Goal: Transaction & Acquisition: Purchase product/service

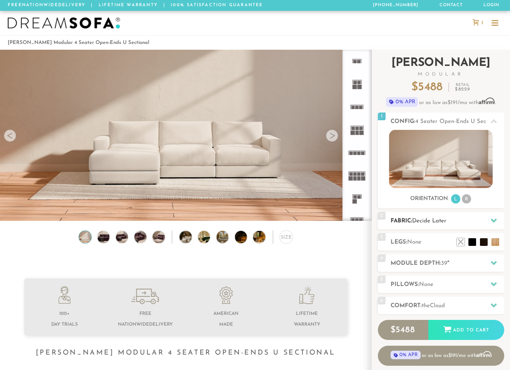
click at [495, 222] on icon at bounding box center [494, 220] width 6 height 6
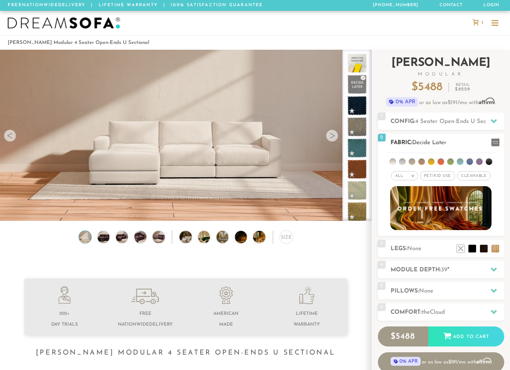
click at [434, 162] on li at bounding box center [431, 161] width 7 height 7
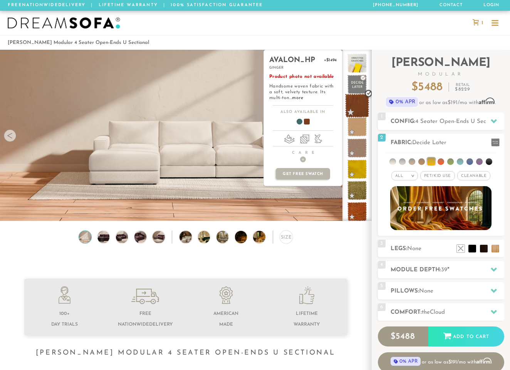
click at [359, 103] on span at bounding box center [357, 106] width 24 height 24
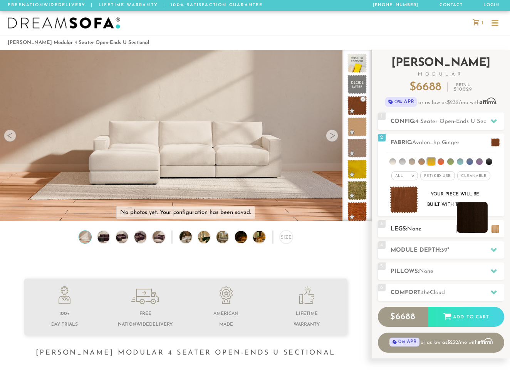
click at [482, 230] on li at bounding box center [472, 217] width 31 height 31
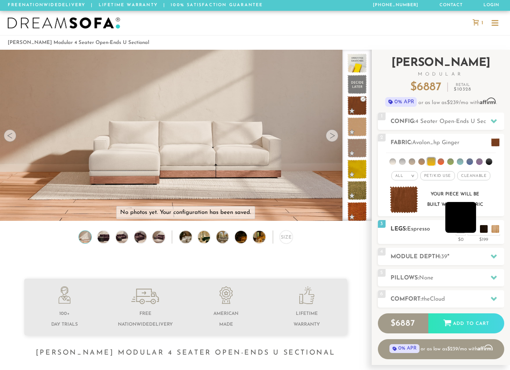
click at [475, 228] on li at bounding box center [460, 217] width 31 height 31
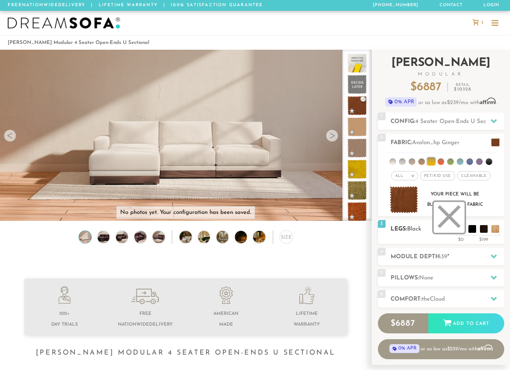
click at [459, 229] on li at bounding box center [449, 217] width 31 height 31
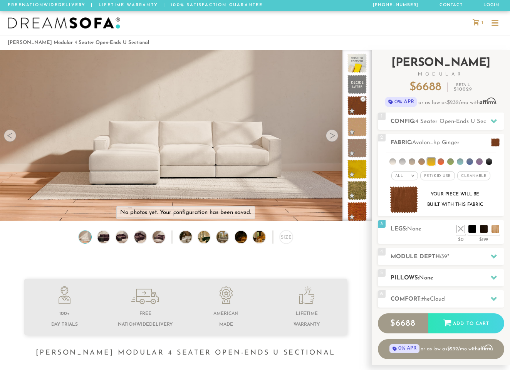
click at [403, 282] on h2 "Pillows: None" at bounding box center [448, 277] width 114 height 9
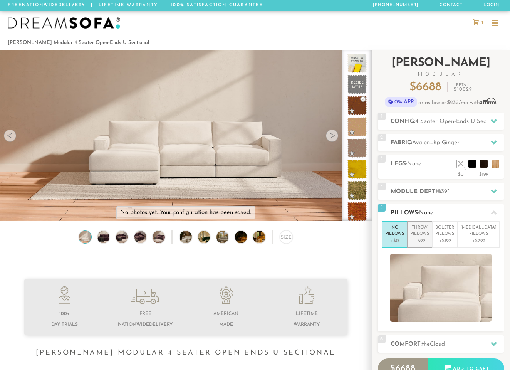
click at [429, 240] on p "+$99" at bounding box center [419, 240] width 19 height 7
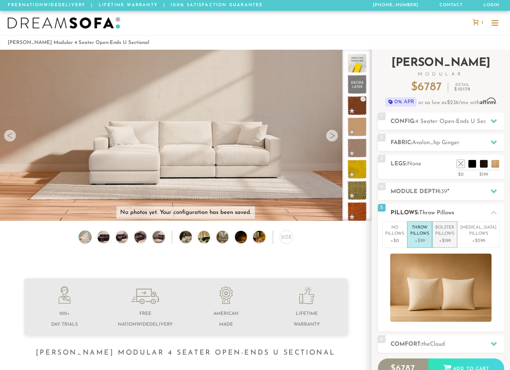
click at [453, 233] on p "Bolster Pillows" at bounding box center [444, 231] width 19 height 13
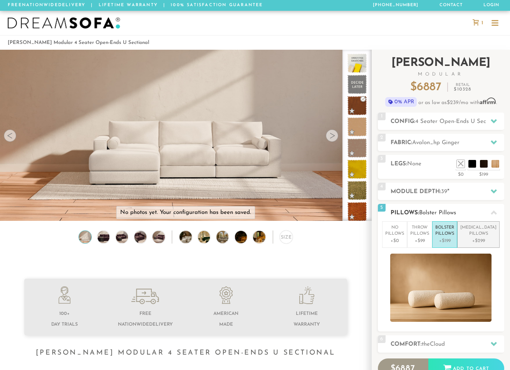
click at [472, 233] on p "Lumbar Pillows" at bounding box center [478, 231] width 36 height 13
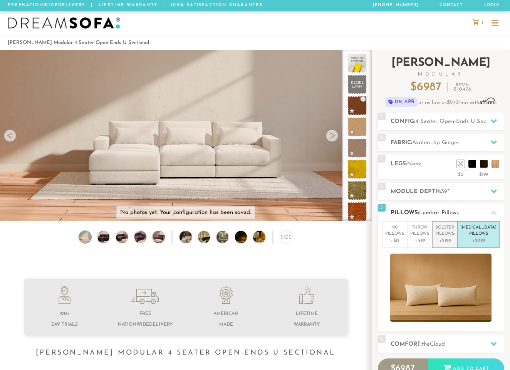
click at [454, 233] on p "Bolster Pillows" at bounding box center [444, 231] width 19 height 13
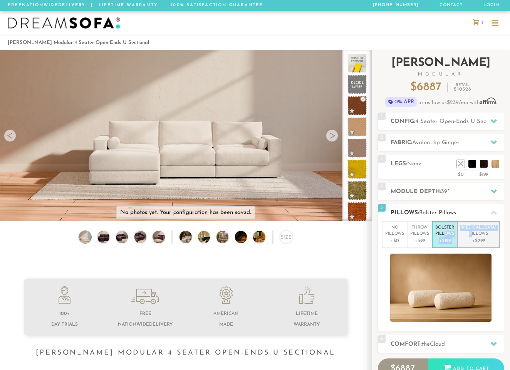
click at [473, 241] on p "+$299" at bounding box center [478, 240] width 36 height 7
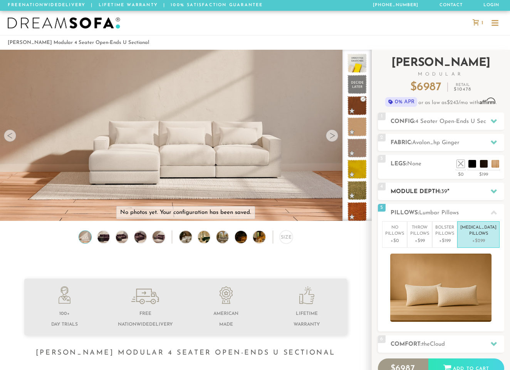
click at [493, 190] on icon at bounding box center [494, 191] width 6 height 6
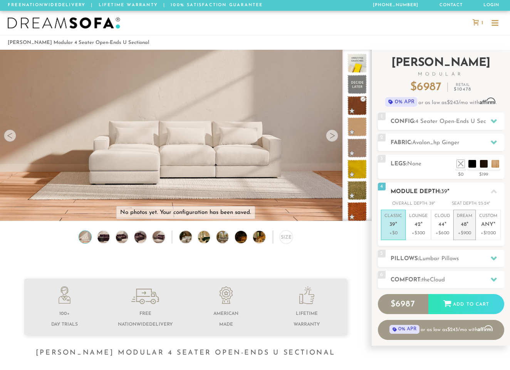
click at [463, 227] on p "Dream 48 "" at bounding box center [464, 221] width 15 height 17
click at [483, 275] on h2 "Comfort: the Cloud" at bounding box center [448, 279] width 114 height 9
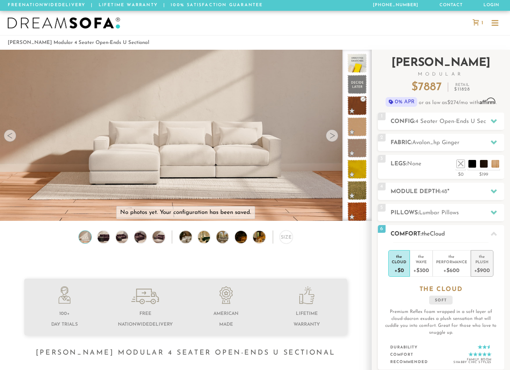
click at [483, 266] on div "+$900" at bounding box center [482, 269] width 16 height 11
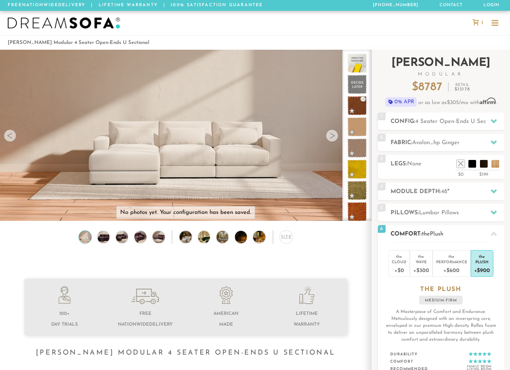
click at [391, 292] on h3 "the PLUSH" at bounding box center [441, 289] width 126 height 8
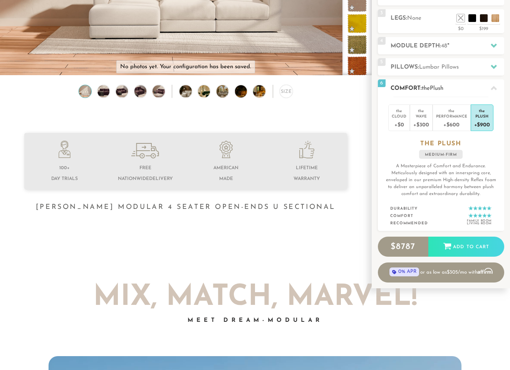
scroll to position [148, 0]
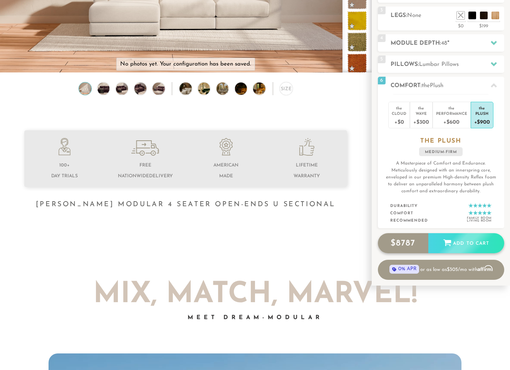
click at [478, 240] on div "Add to Cart" at bounding box center [466, 243] width 76 height 21
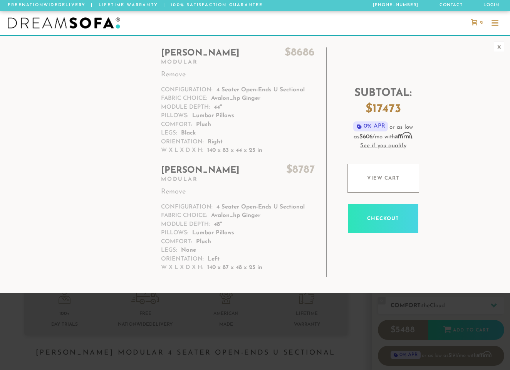
click at [215, 123] on td "[PERSON_NAME] $ 8686 Modular Remove Configuration: 4 Seater Open-Ends U Section…" at bounding box center [241, 103] width 170 height 112
click at [175, 74] on link "Remove" at bounding box center [238, 75] width 154 height 10
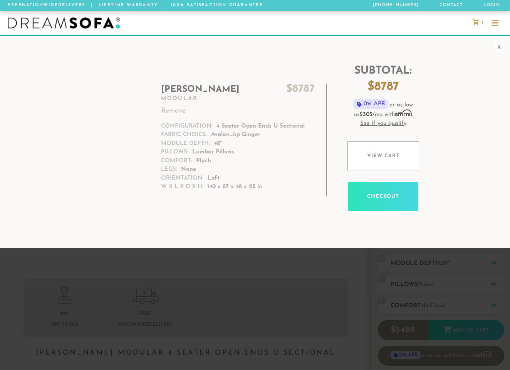
scroll to position [8323, 510]
click at [401, 166] on link "View cart" at bounding box center [383, 155] width 72 height 29
